Goal: Transaction & Acquisition: Purchase product/service

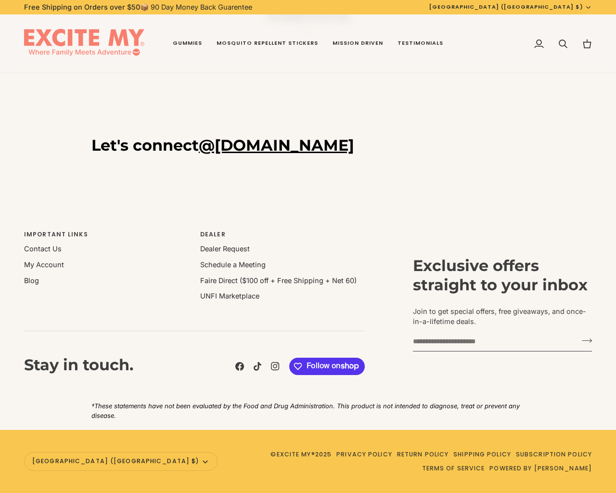
scroll to position [136, 0]
type input "**********"
type input "***"
